Goal: Browse casually: Explore the website without a specific task or goal

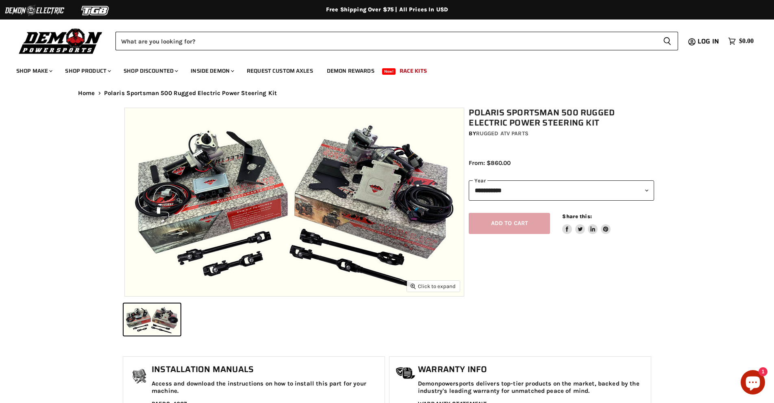
select select "******"
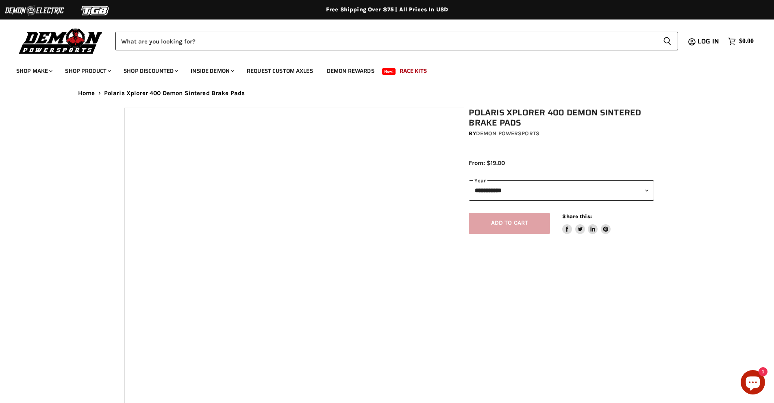
select select "******"
